Goal: Information Seeking & Learning: Learn about a topic

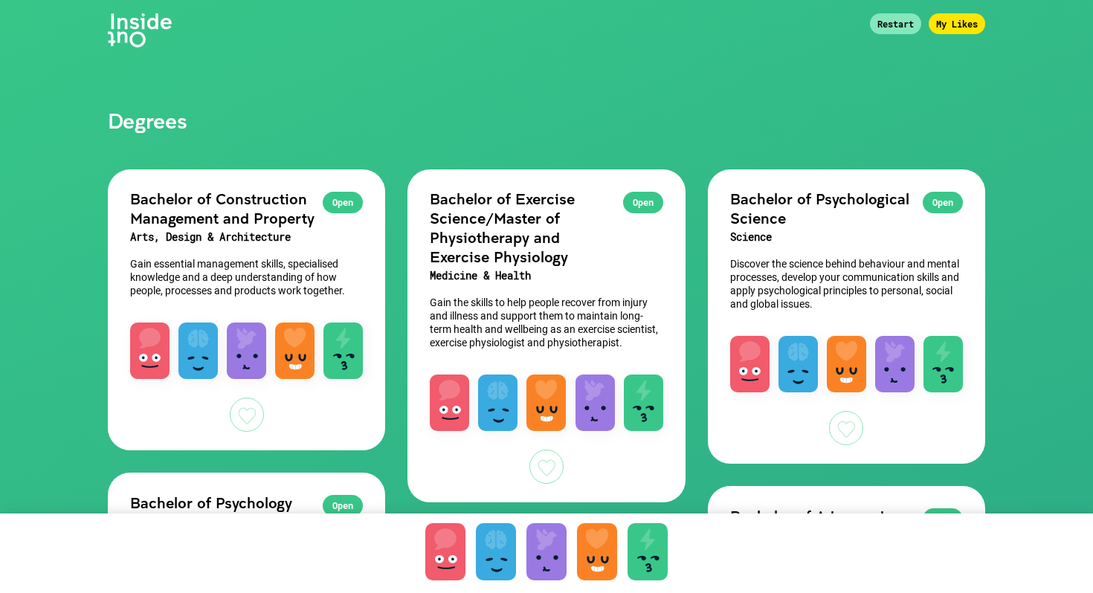
scroll to position [42, 0]
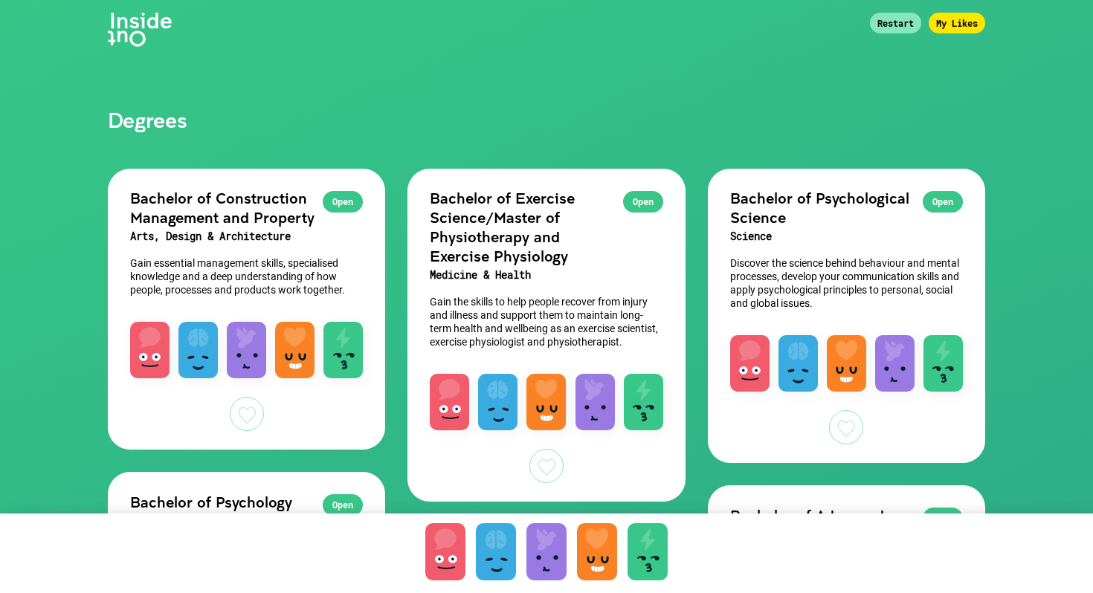
click at [463, 539] on div at bounding box center [445, 551] width 40 height 57
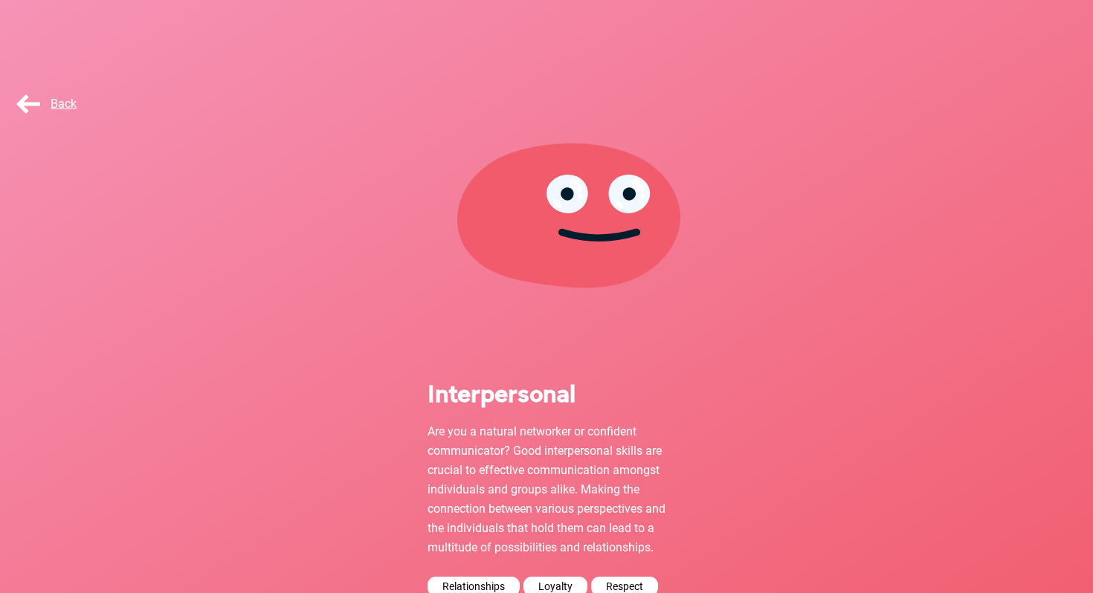
click at [18, 112] on div "Back" at bounding box center [50, 104] width 74 height 30
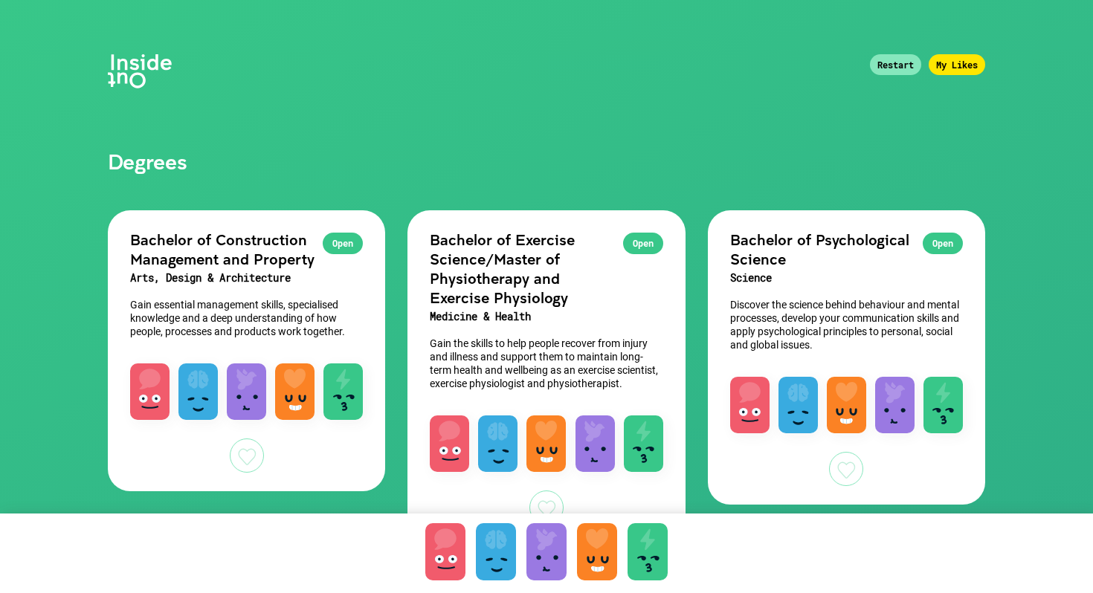
click at [886, 63] on div "Restart" at bounding box center [895, 64] width 51 height 21
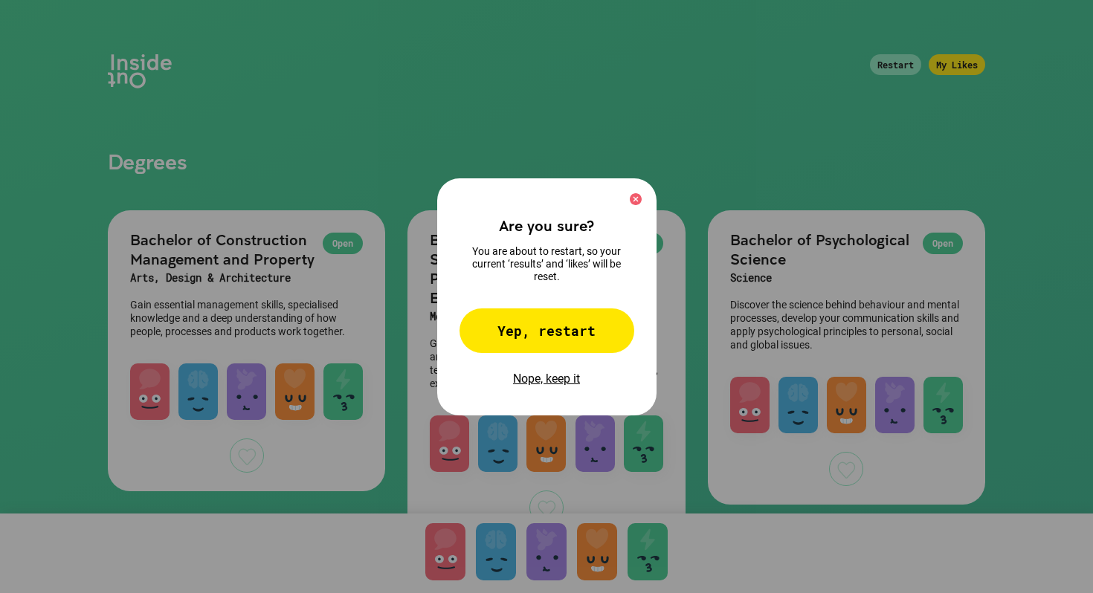
click at [577, 333] on div "Yep, restart" at bounding box center [547, 331] width 175 height 45
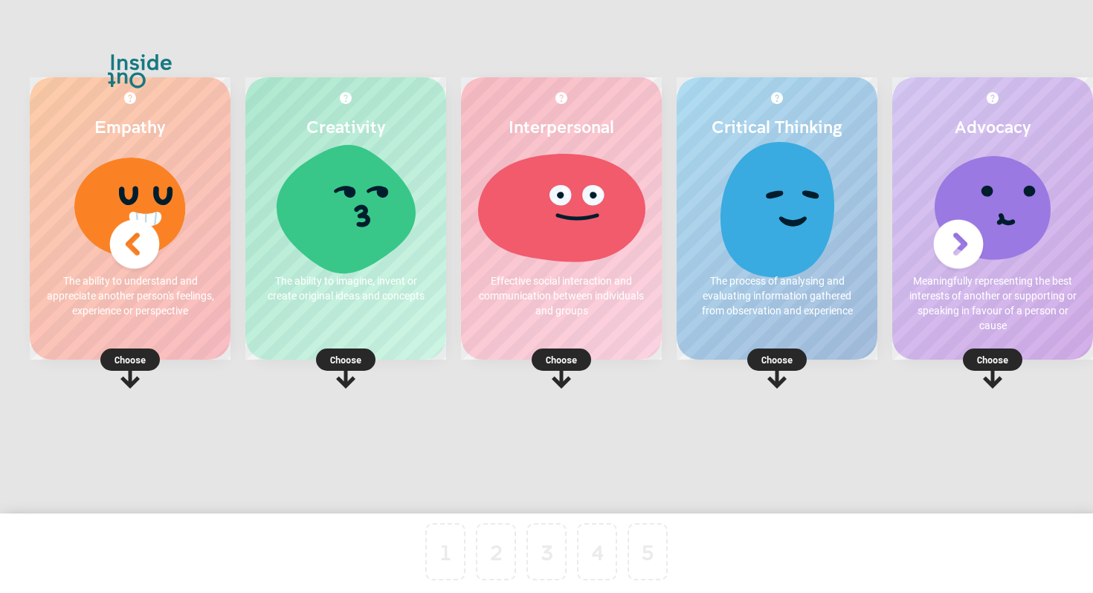
click at [535, 264] on div "Interpersonal Effective social interaction and communication between individual…" at bounding box center [561, 218] width 201 height 283
drag, startPoint x: 535, startPoint y: 264, endPoint x: 657, endPoint y: 204, distance: 136.3
click at [652, 204] on div "Interpersonal Effective social interaction and communication between individual…" at bounding box center [561, 218] width 201 height 283
drag, startPoint x: 823, startPoint y: 146, endPoint x: 706, endPoint y: 155, distance: 117.1
click at [705, 154] on div "Critical Thinking The process of analysing and evaluating information gathered …" at bounding box center [777, 218] width 201 height 283
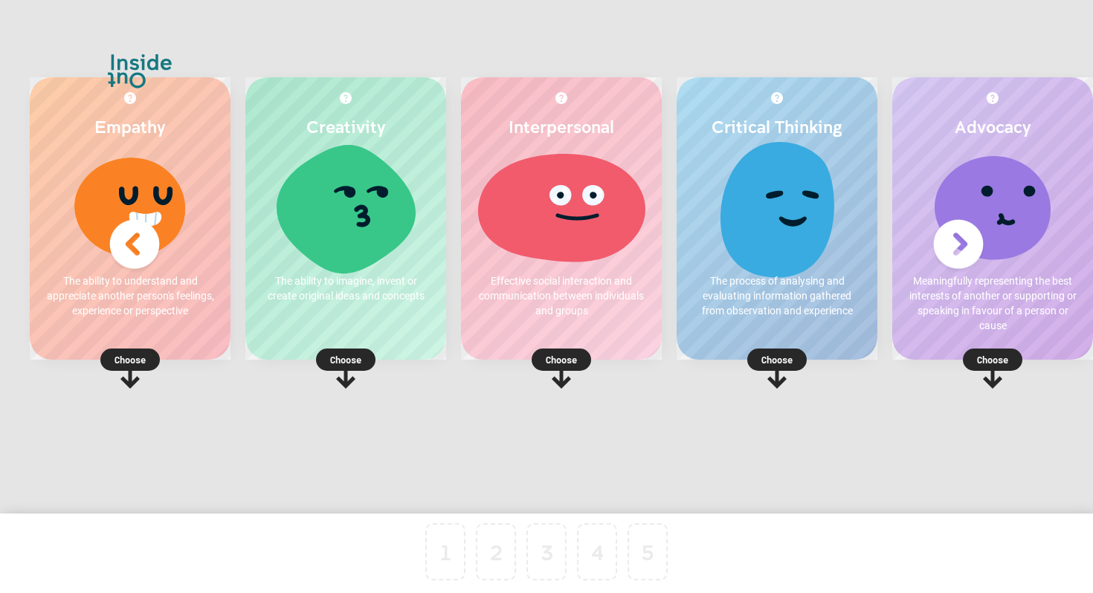
click at [152, 355] on rect at bounding box center [129, 360] width 59 height 22
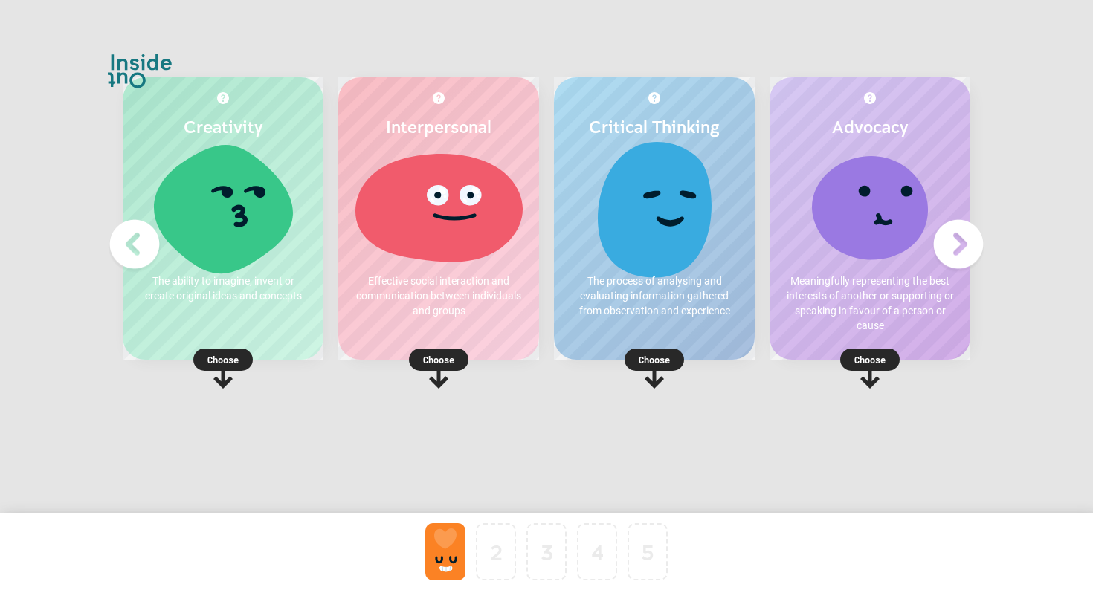
click at [242, 353] on rect at bounding box center [222, 360] width 59 height 22
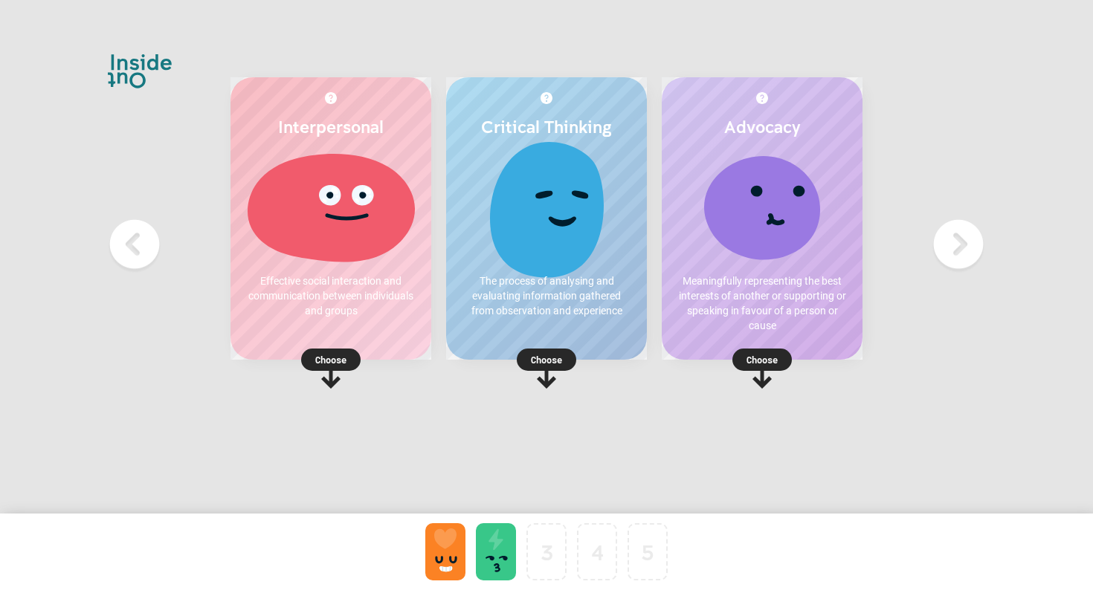
click at [758, 354] on p "Choose" at bounding box center [762, 359] width 201 height 15
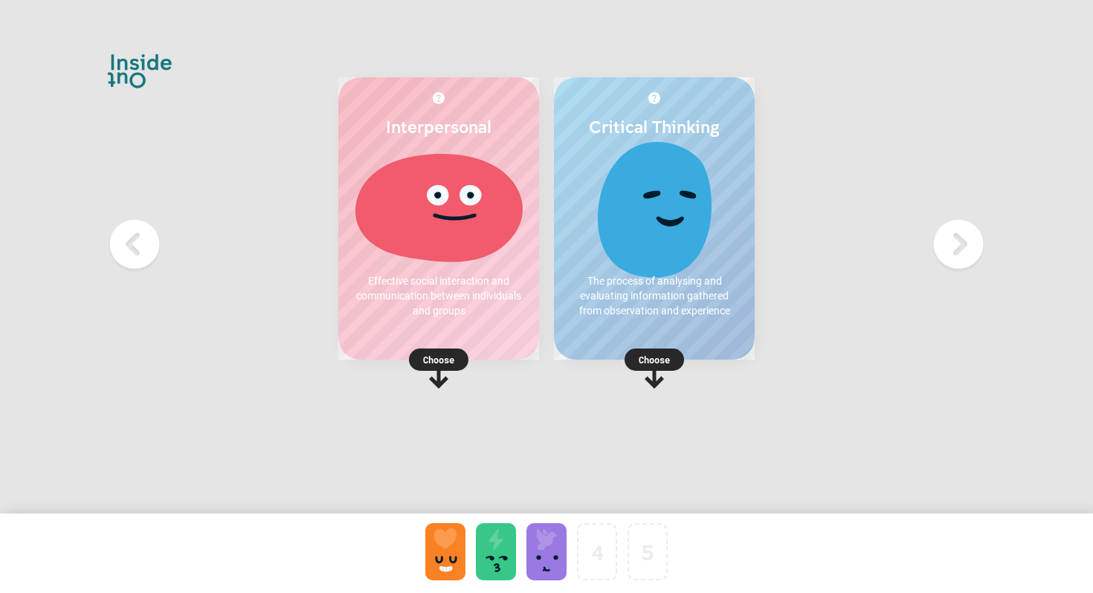
click at [452, 361] on p "Choose" at bounding box center [438, 359] width 201 height 15
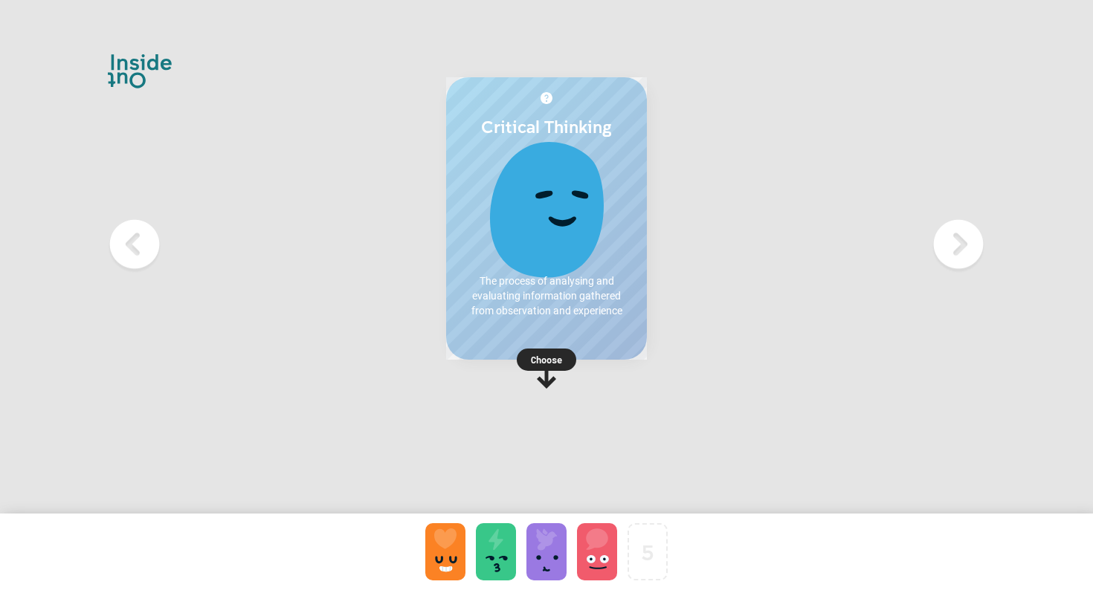
click at [578, 351] on div "Choose" at bounding box center [546, 358] width 201 height 19
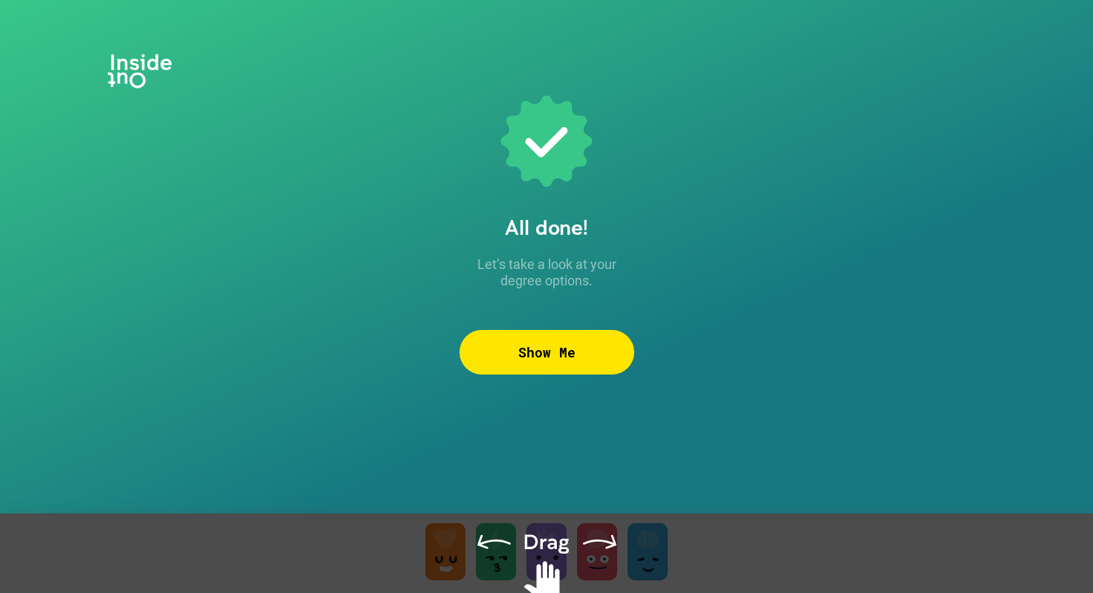
click at [543, 534] on div at bounding box center [546, 572] width 1093 height 117
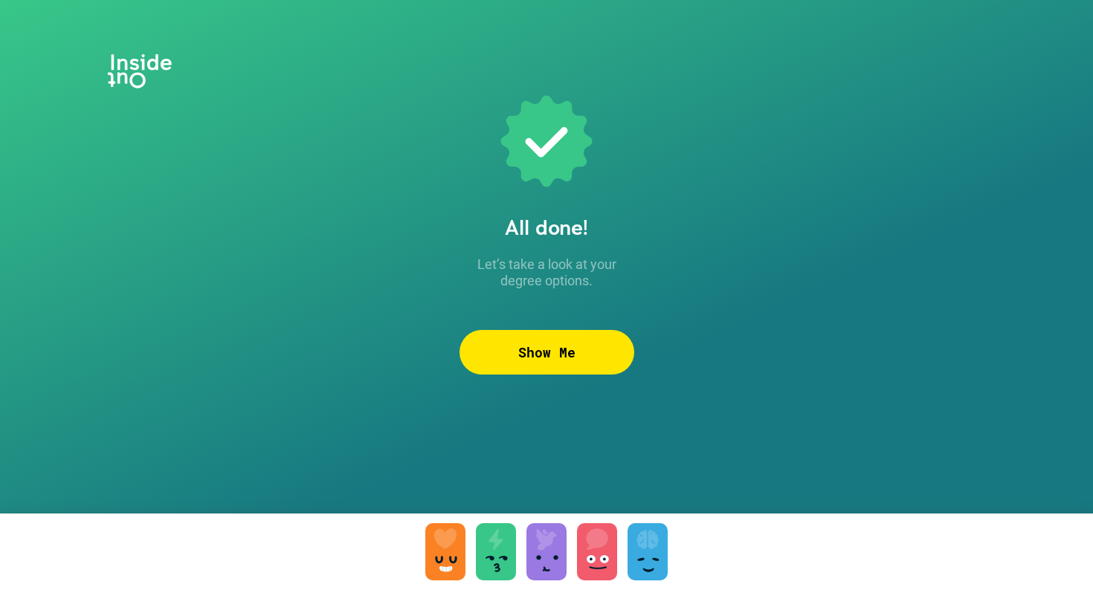
click at [550, 362] on div "Show Me" at bounding box center [547, 352] width 175 height 45
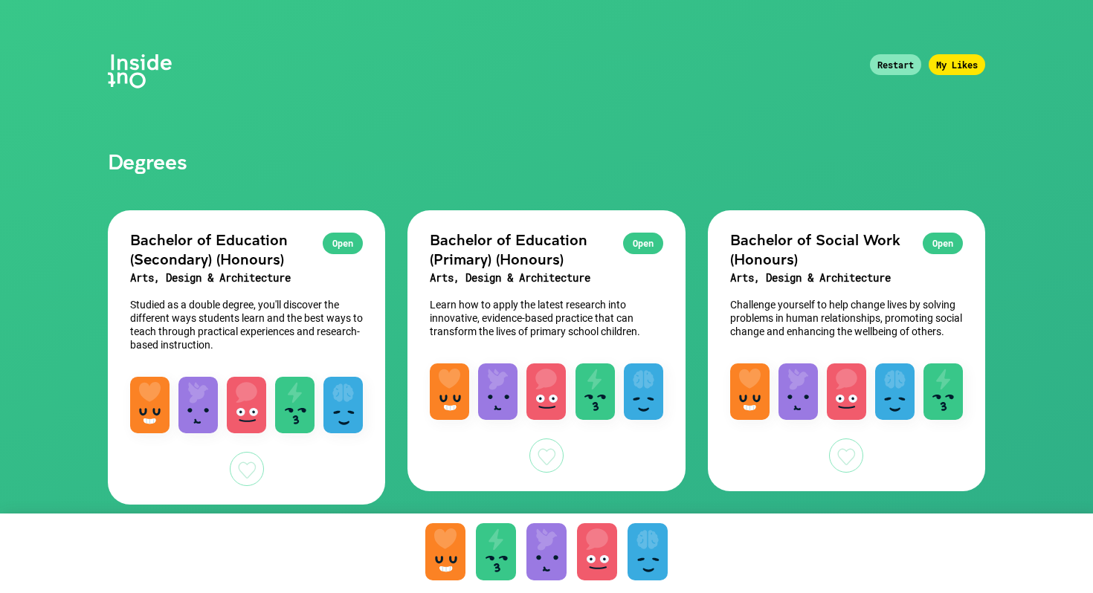
click at [259, 253] on h2 "Bachelor of Education (Secondary) (Honours)" at bounding box center [246, 249] width 233 height 39
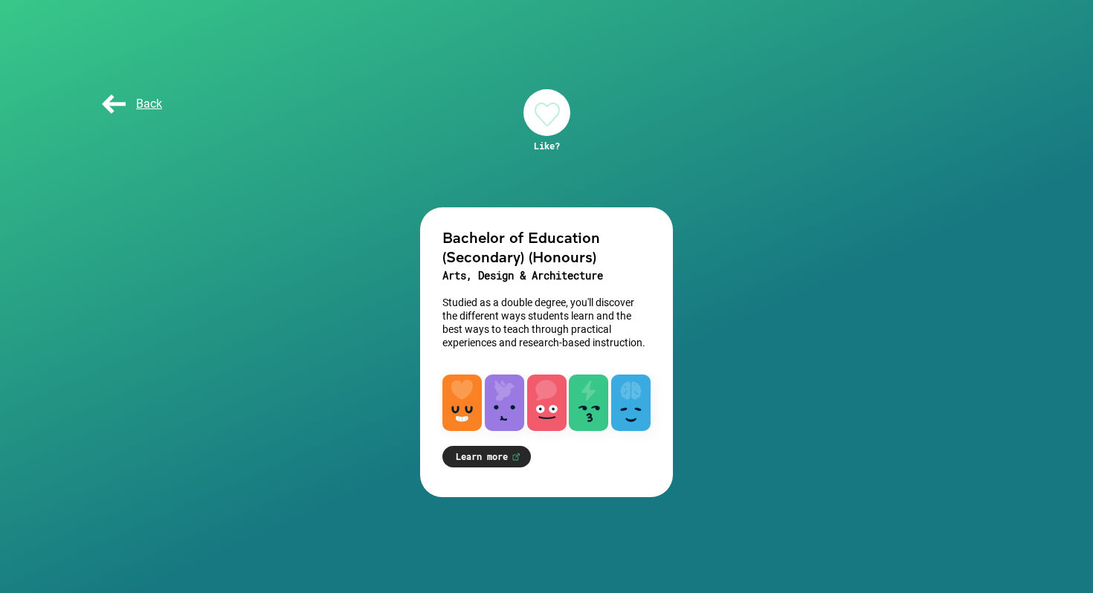
click at [497, 449] on link "Learn more" at bounding box center [486, 457] width 88 height 22
